Goal: Navigation & Orientation: Find specific page/section

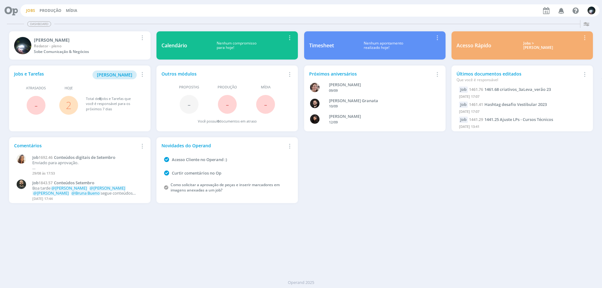
click at [28, 10] on link "Jobs" at bounding box center [30, 10] width 9 height 5
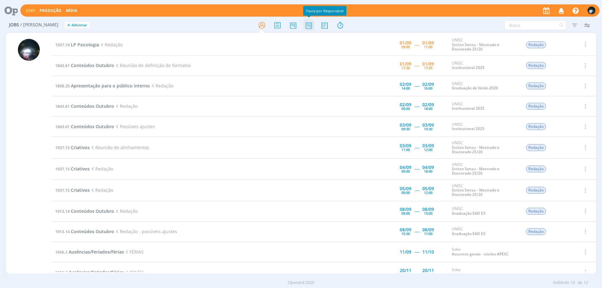
click at [310, 23] on icon at bounding box center [308, 25] width 11 height 12
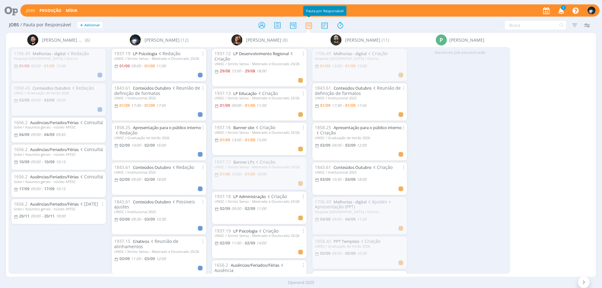
click at [561, 8] on icon "button" at bounding box center [561, 10] width 11 height 11
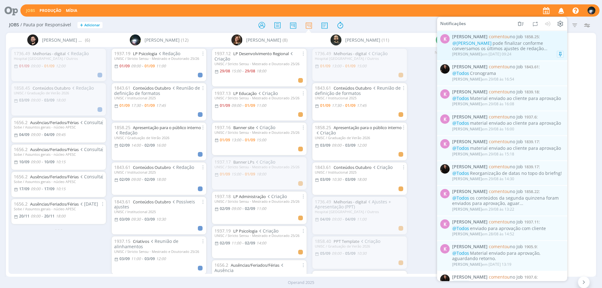
click at [534, 52] on div "[PERSON_NAME] em [DATE] 09:24" at bounding box center [508, 54] width 112 height 6
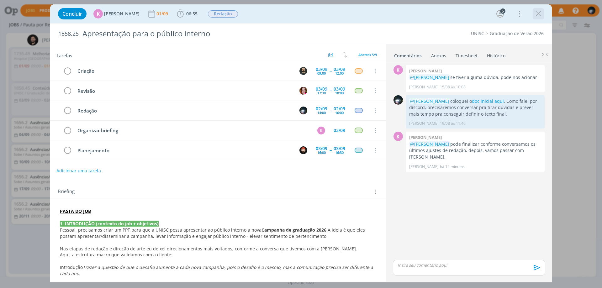
click at [540, 13] on icon "dialog" at bounding box center [538, 13] width 9 height 9
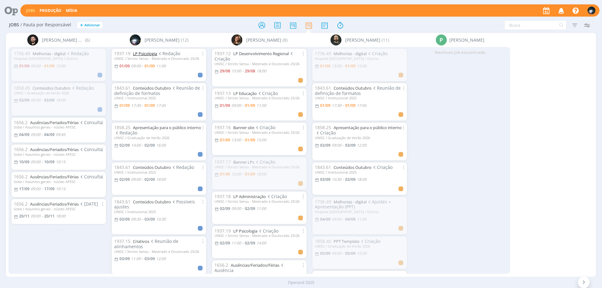
click at [145, 54] on link "LP Psicologia" at bounding box center [145, 54] width 24 height 6
